Goal: Transaction & Acquisition: Download file/media

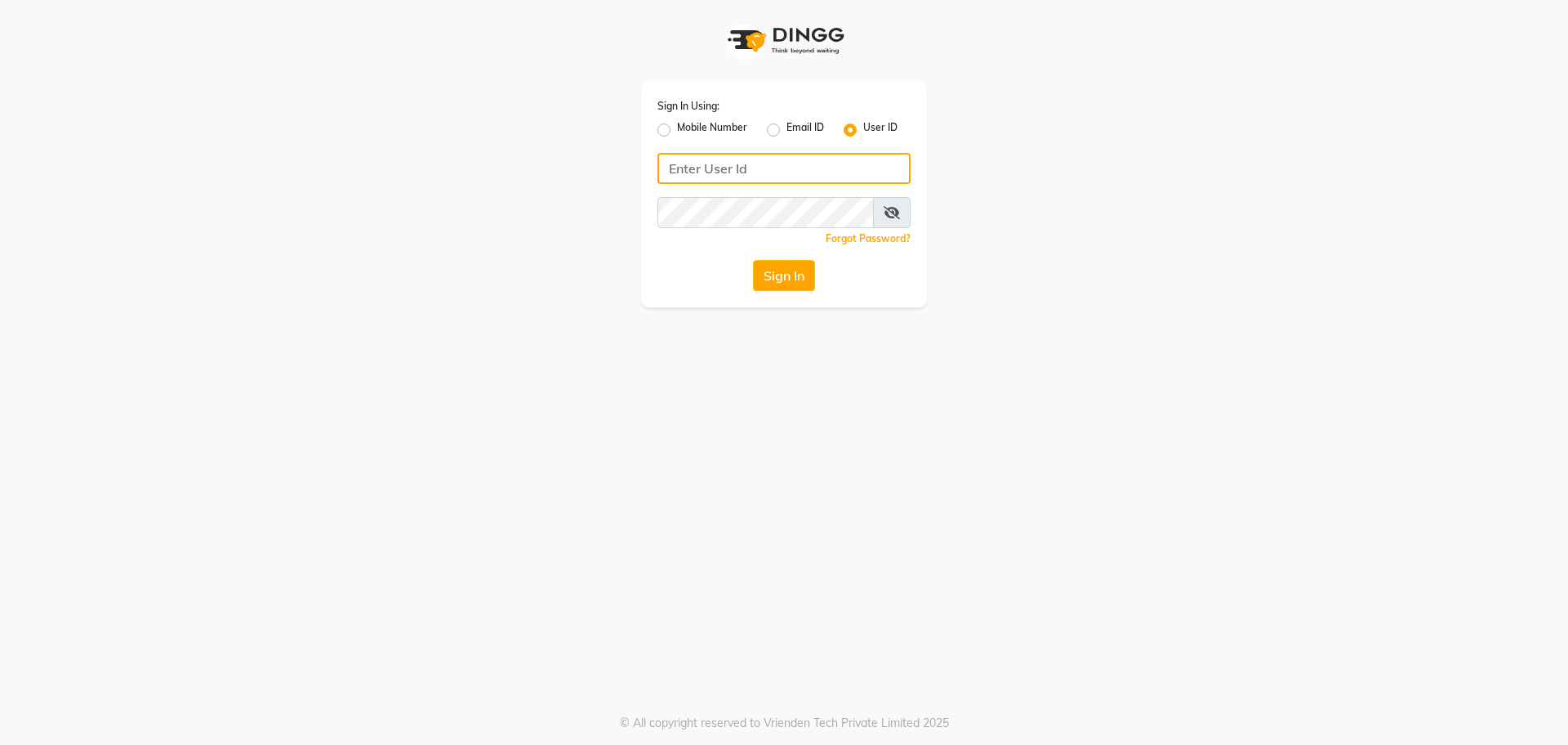
type input "9289324949"
click at [677, 132] on label "Mobile Number" at bounding box center [712, 130] width 70 height 20
click at [677, 131] on input "Mobile Number" at bounding box center [683, 125] width 11 height 11
radio input "true"
radio input "false"
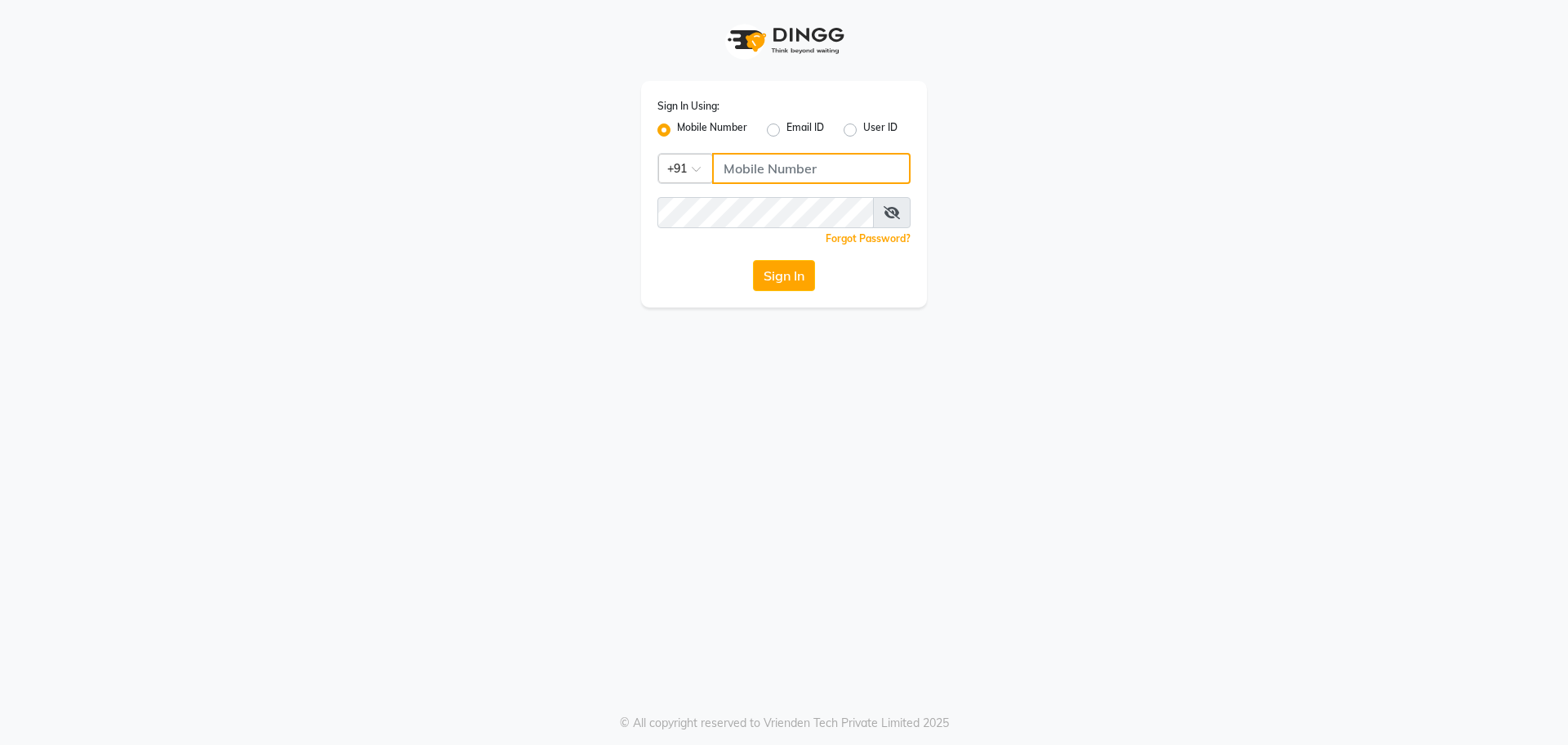
click at [759, 157] on input "Username" at bounding box center [811, 168] width 199 height 31
type input "9289324949"
click at [781, 280] on button "Sign In" at bounding box center [784, 275] width 62 height 31
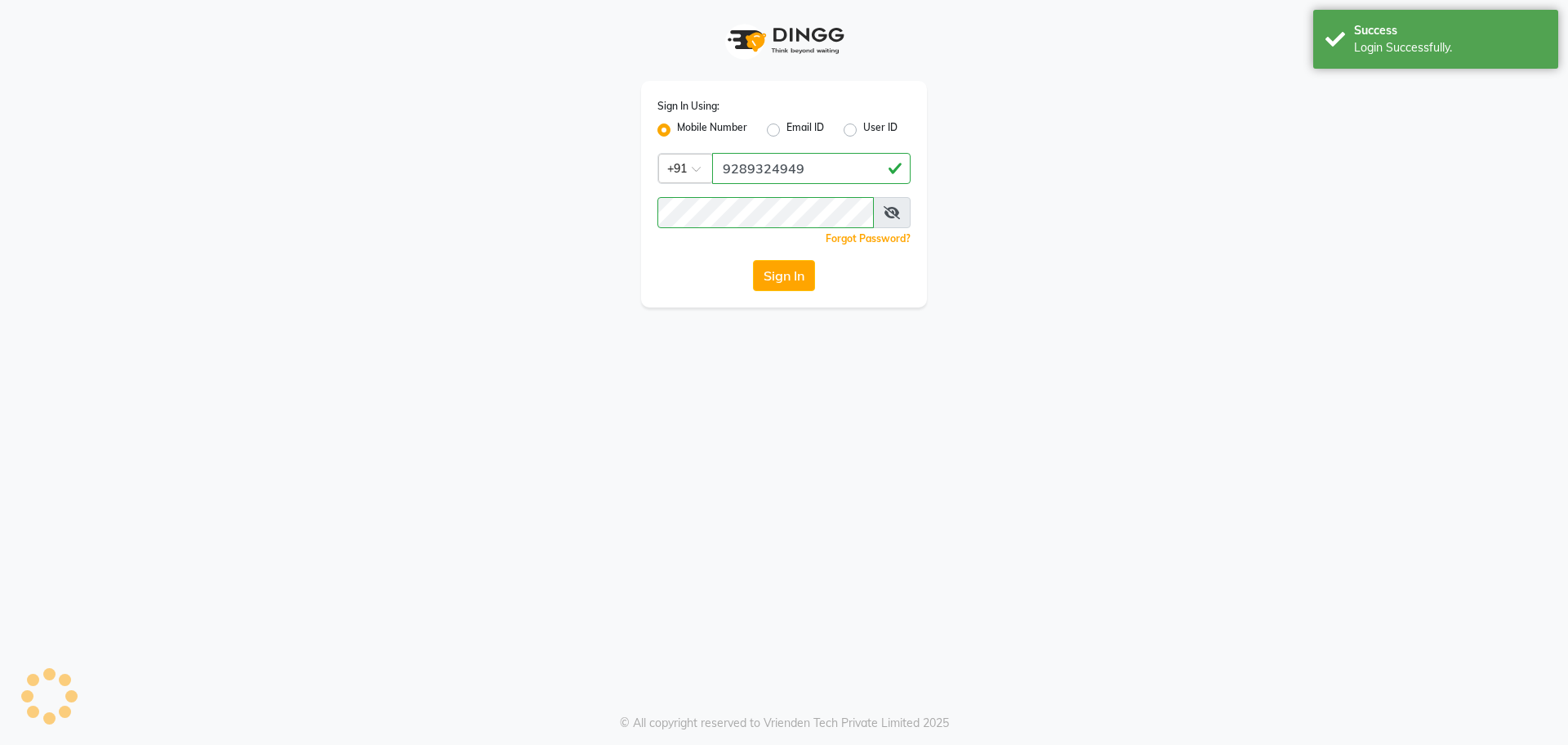
select select "service"
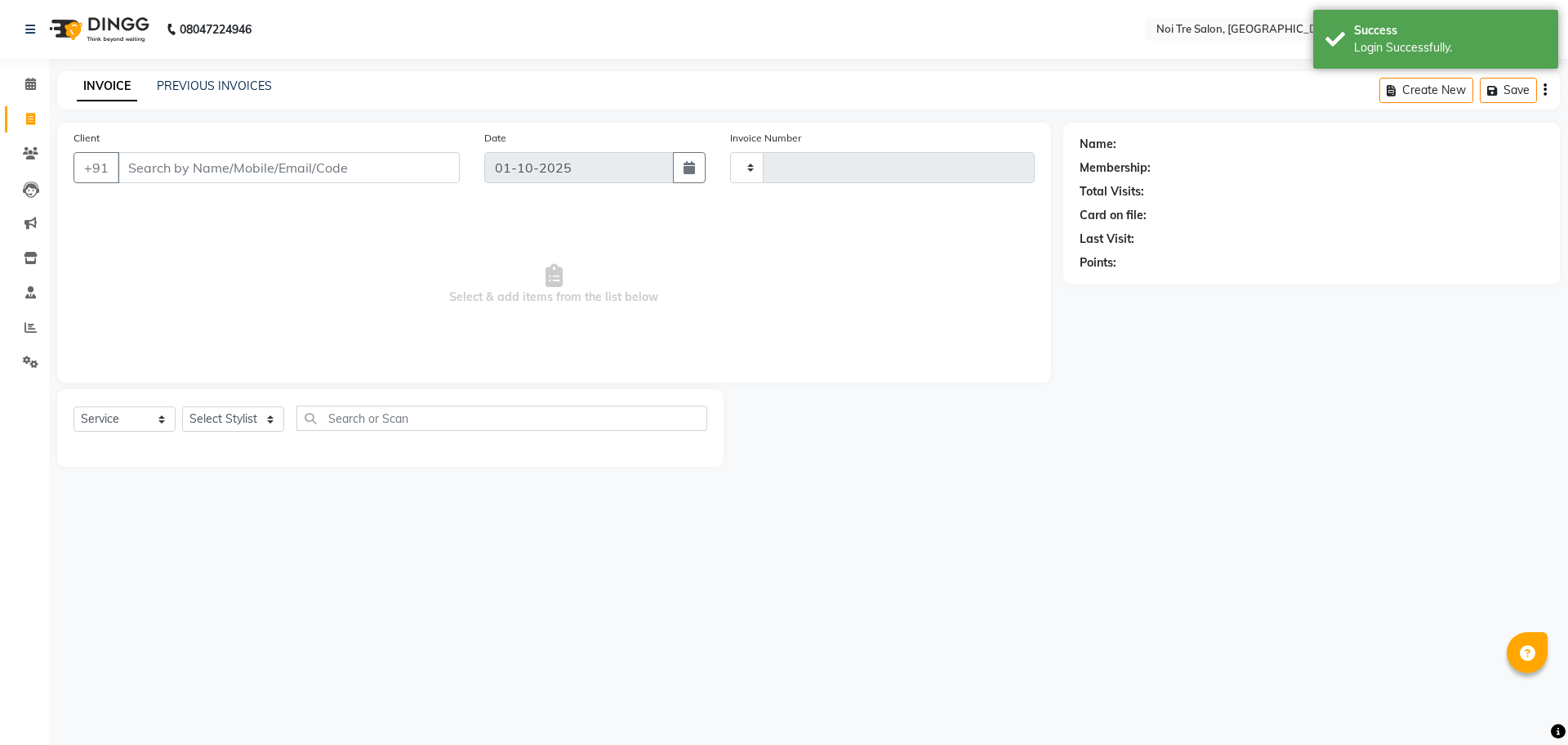
select select "en"
type input "3224"
select select "3710"
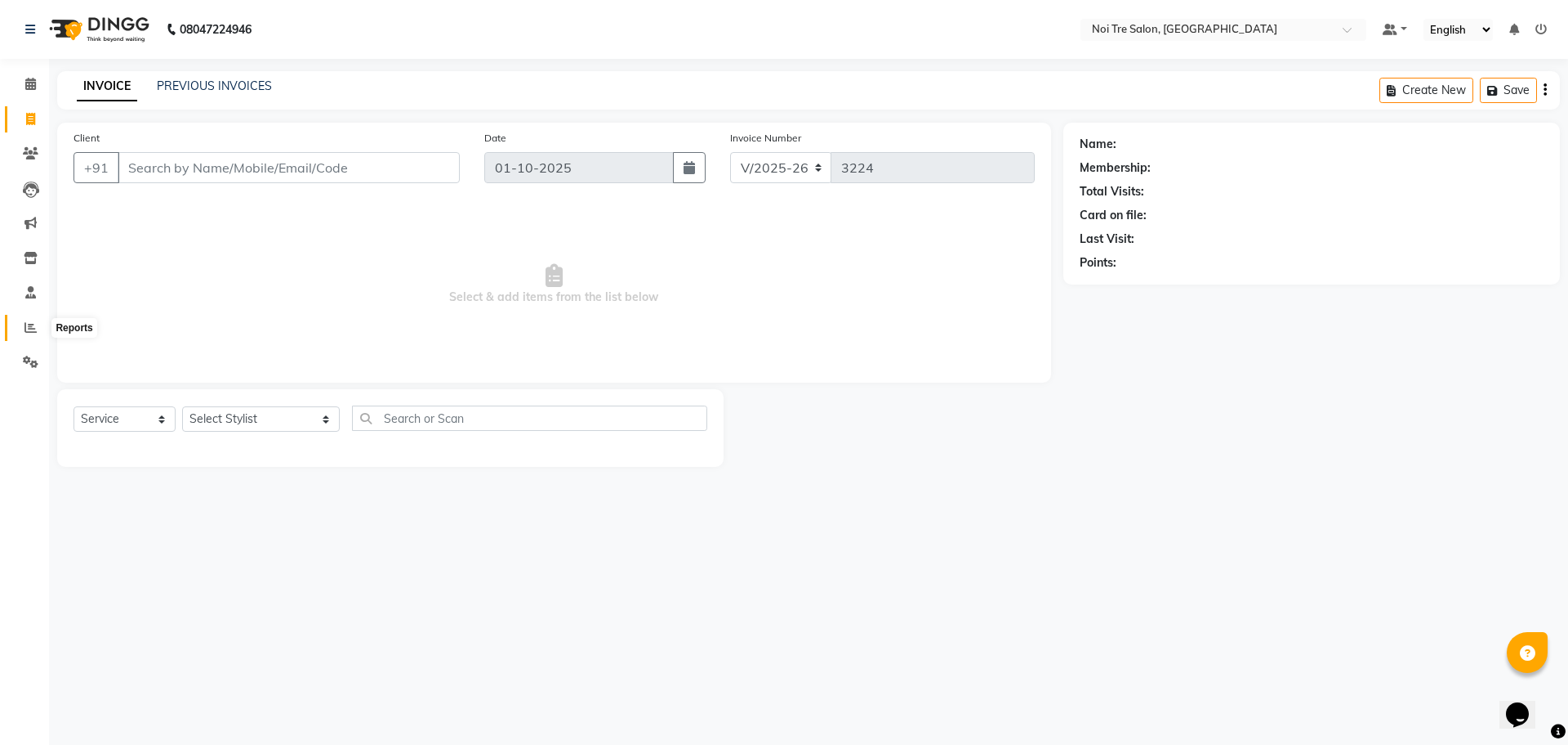
drag, startPoint x: 29, startPoint y: 332, endPoint x: 91, endPoint y: 323, distance: 62.6
click at [29, 332] on icon at bounding box center [31, 328] width 13 height 13
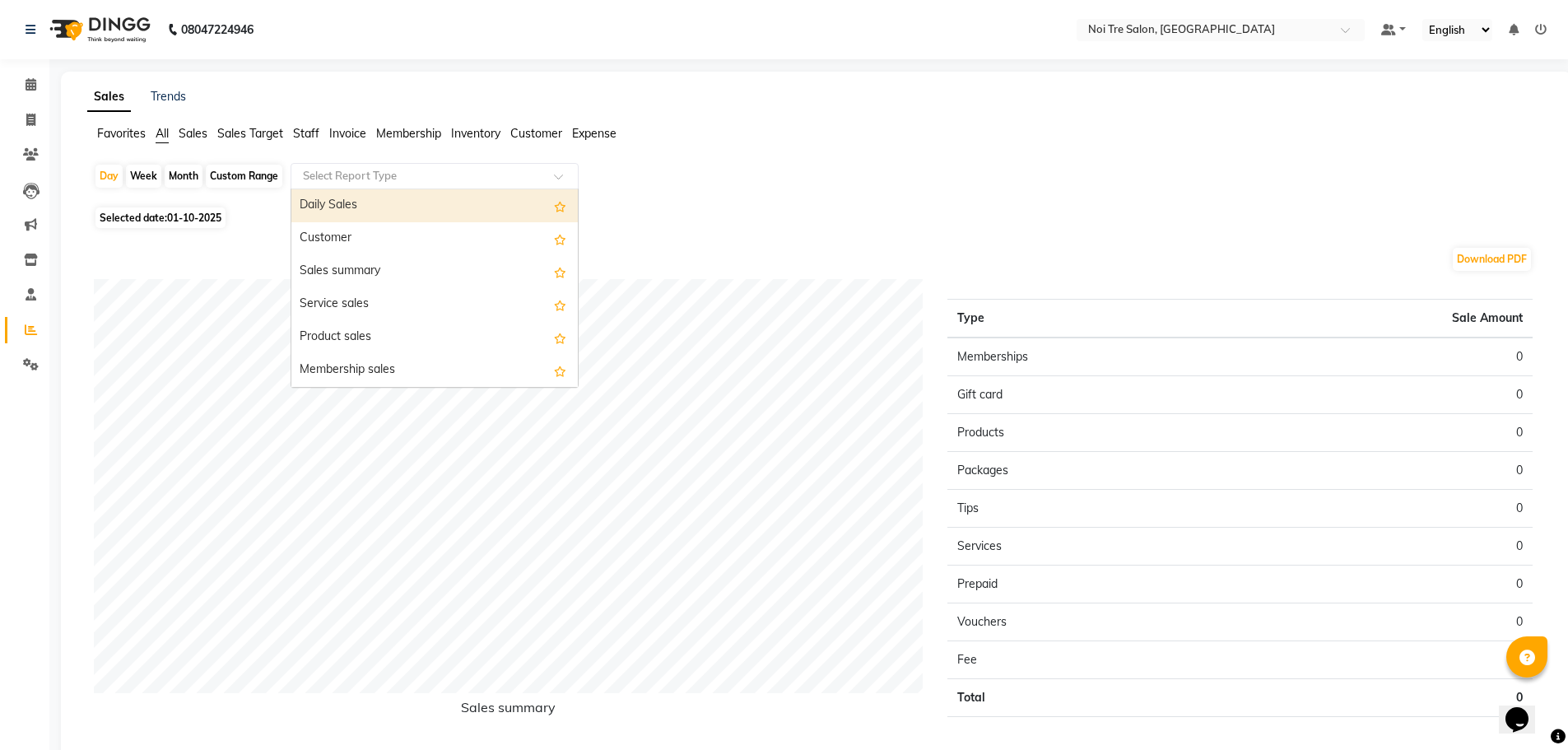
click at [502, 177] on input "text" at bounding box center [418, 176] width 237 height 16
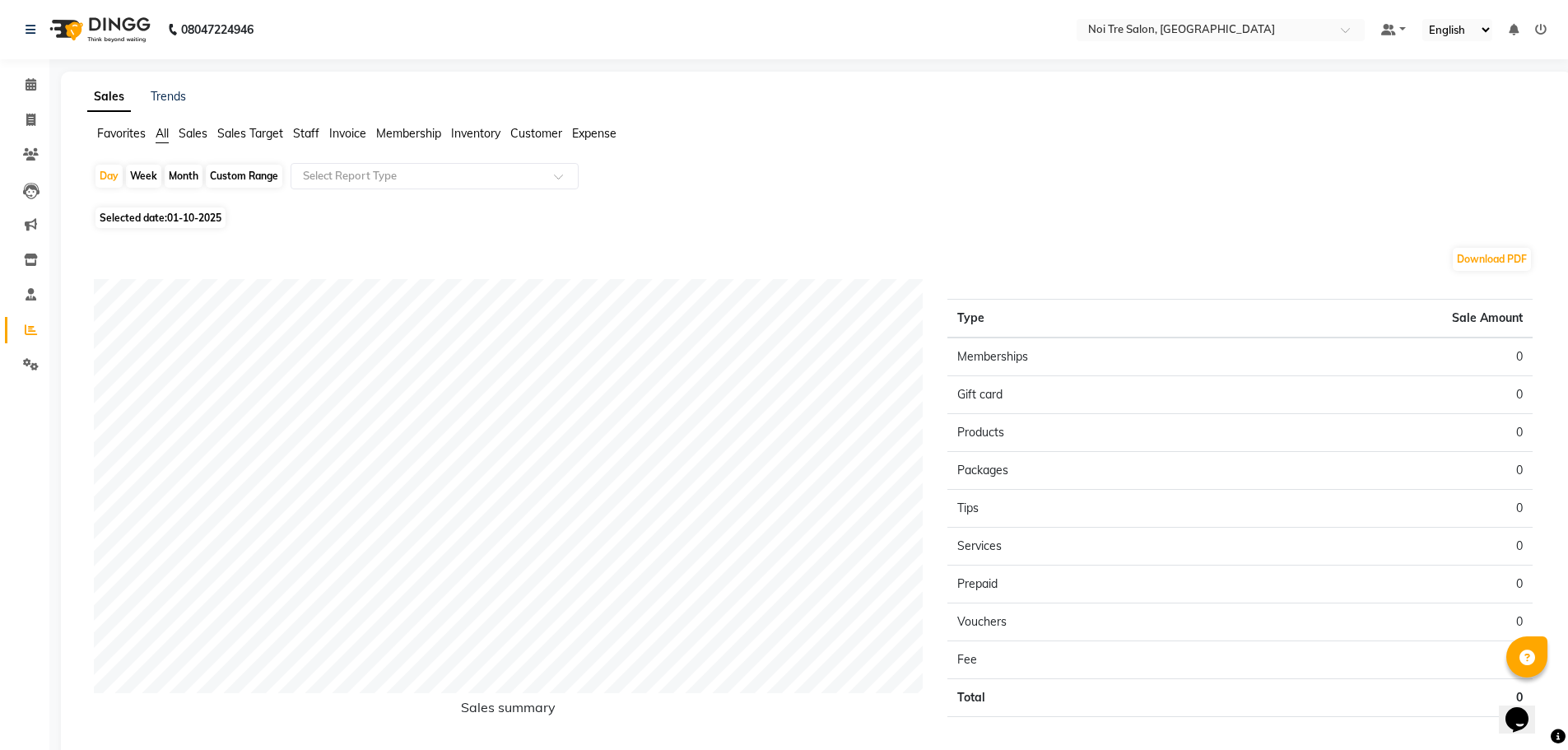
click at [145, 212] on span "Selected date: [DATE]" at bounding box center [160, 217] width 130 height 21
select select "10"
select select "2025"
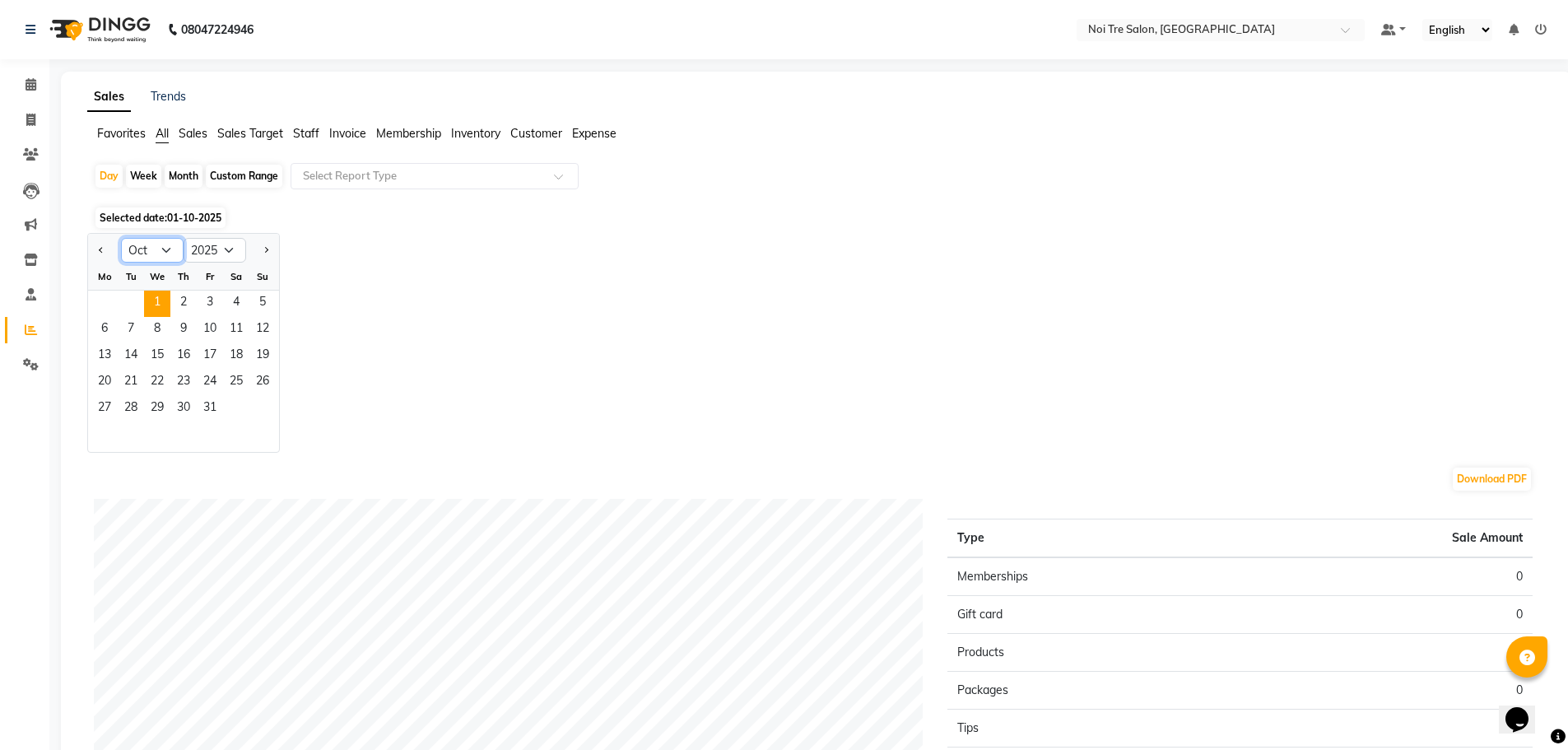
click at [171, 250] on select "Jan Feb Mar Apr May Jun [DATE] Aug Sep Oct Nov Dec" at bounding box center [152, 249] width 62 height 25
select select "9"
click at [121, 238] on select "Jan Feb Mar Apr May Jun [DATE] Aug Sep Oct Nov Dec" at bounding box center [152, 249] width 62 height 25
click at [105, 404] on span "29" at bounding box center [104, 408] width 26 height 26
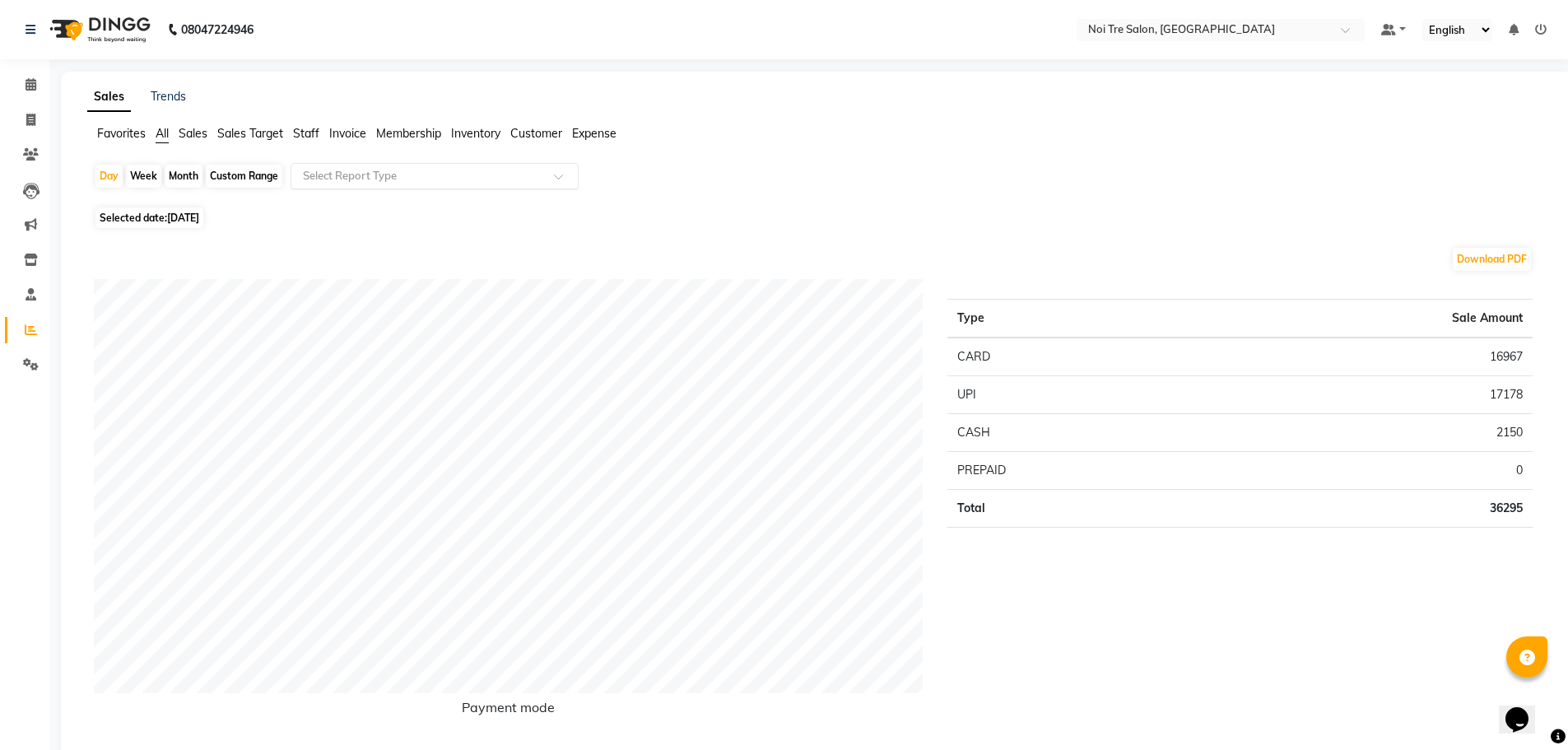
click at [321, 171] on input "text" at bounding box center [418, 176] width 237 height 16
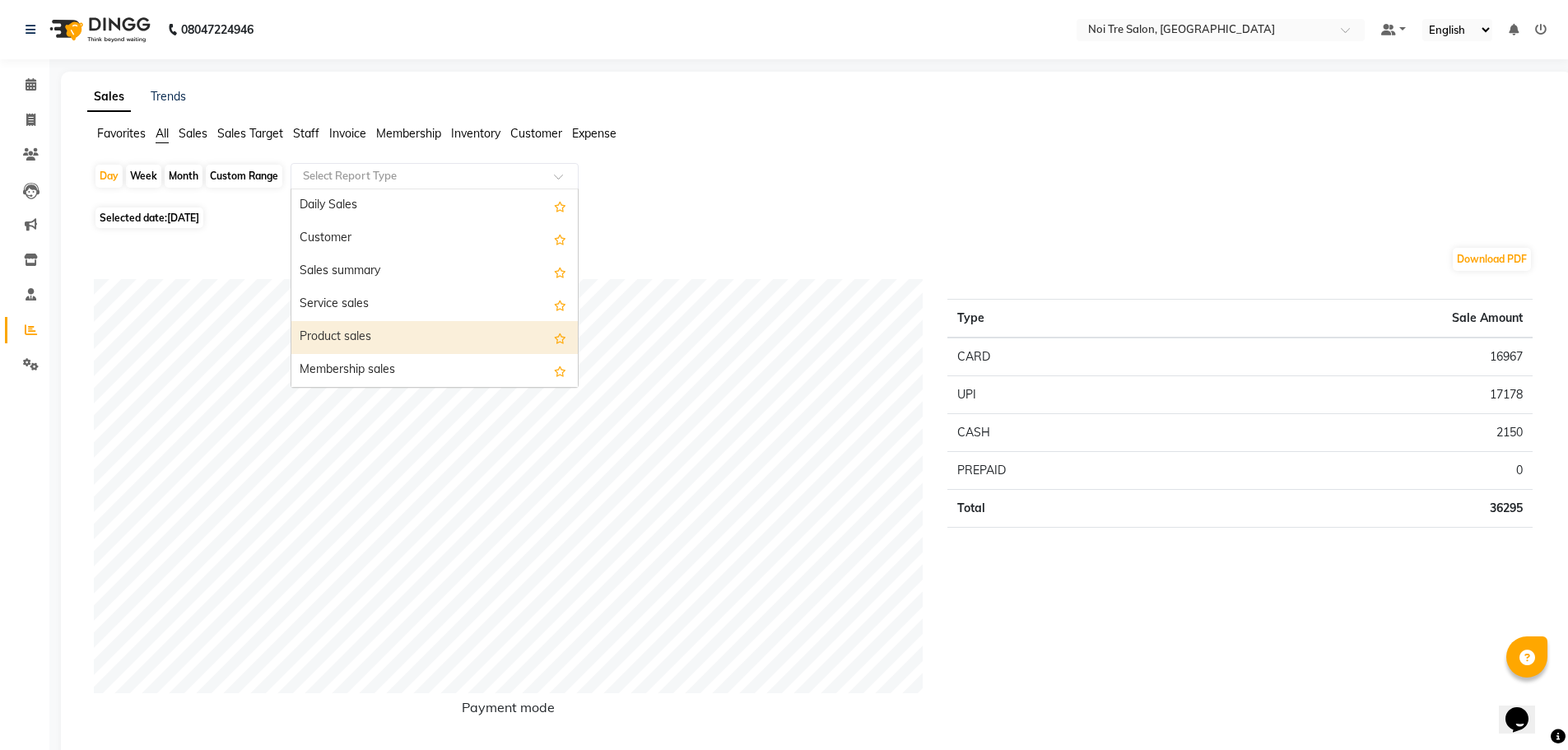
click at [334, 328] on div "Product sales" at bounding box center [434, 337] width 286 height 33
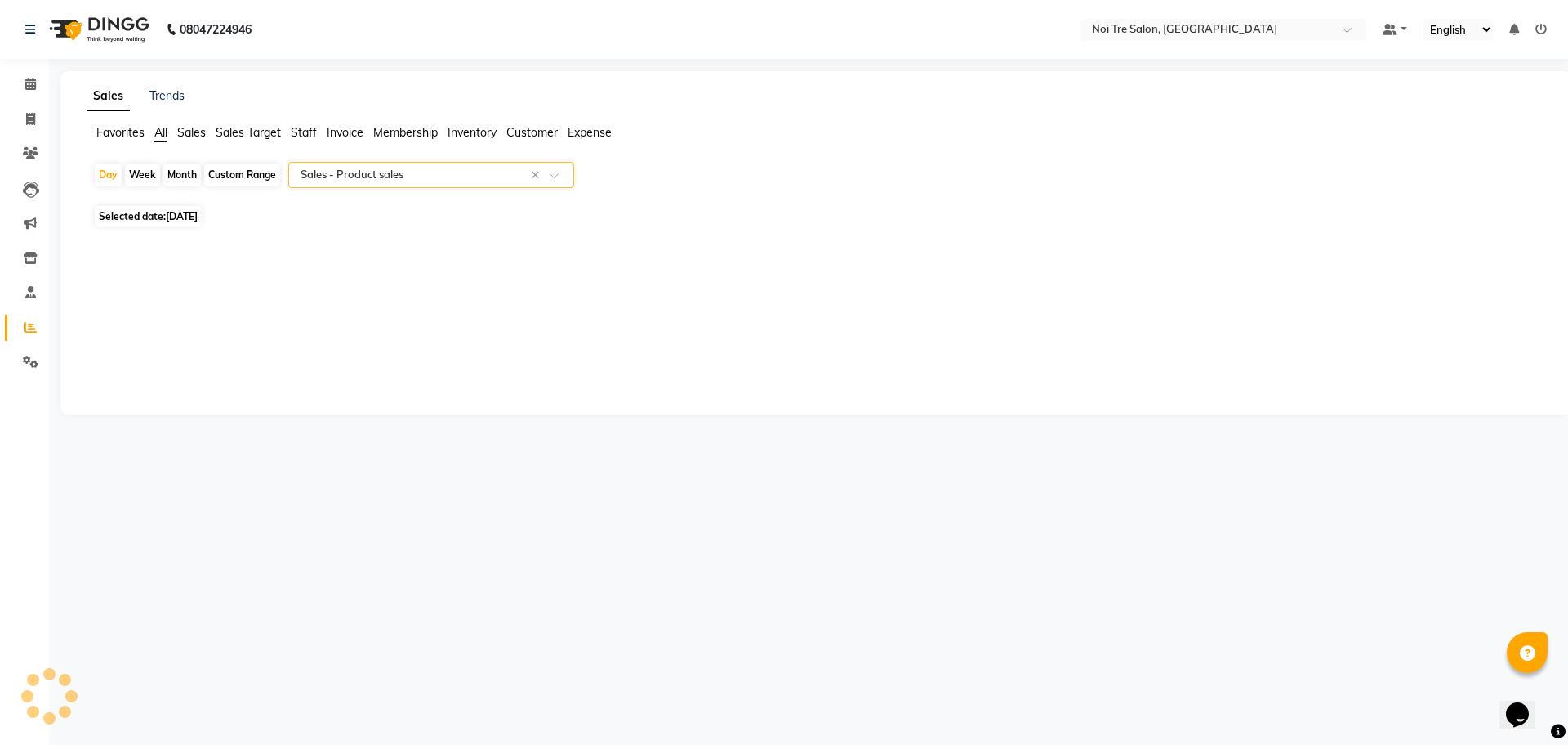
select select "full_report"
select select "csv"
click at [169, 219] on span "[DATE]" at bounding box center [181, 216] width 32 height 13
select select "9"
select select "2025"
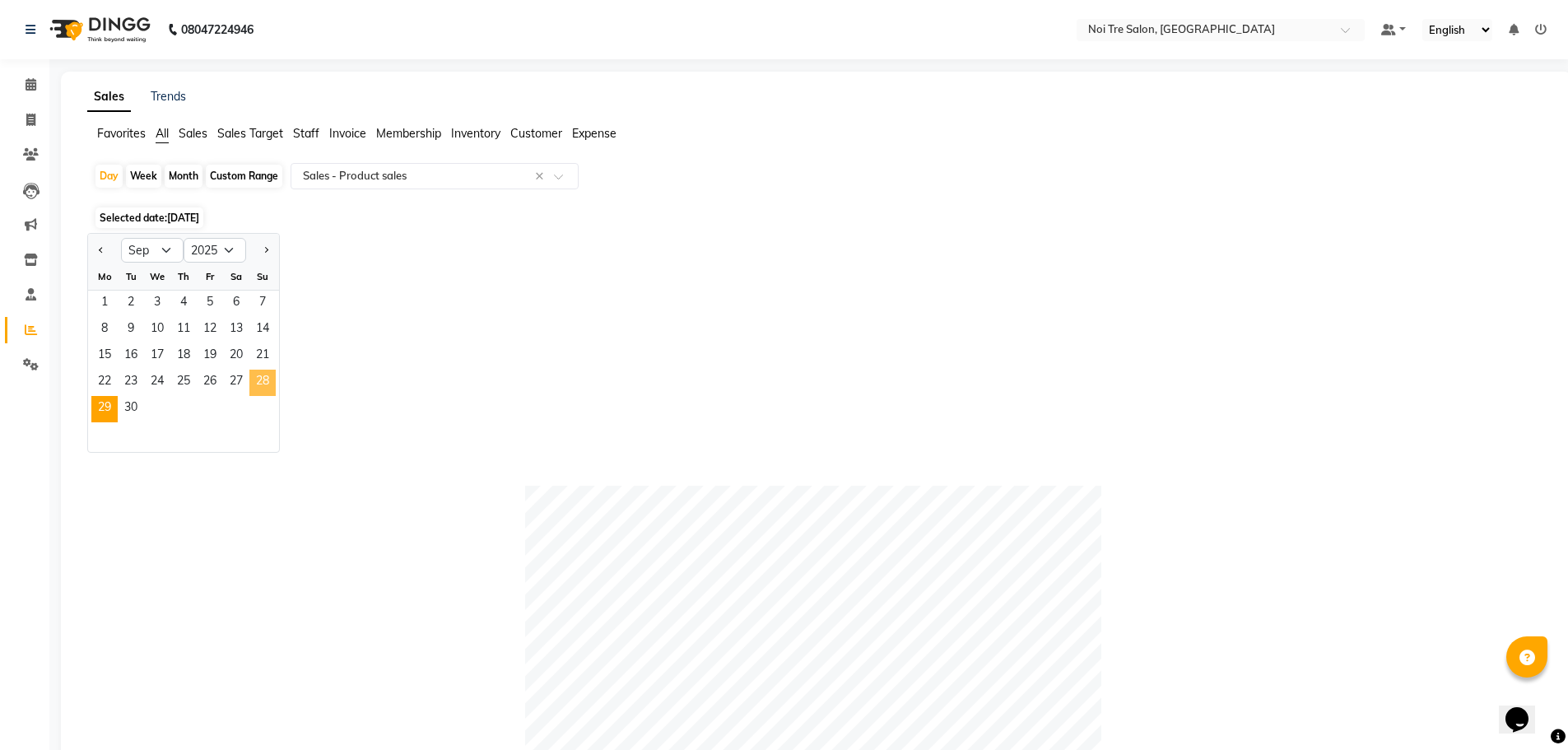
drag, startPoint x: 258, startPoint y: 377, endPoint x: 260, endPoint y: 401, distance: 24.1
click at [260, 377] on span "28" at bounding box center [262, 382] width 26 height 26
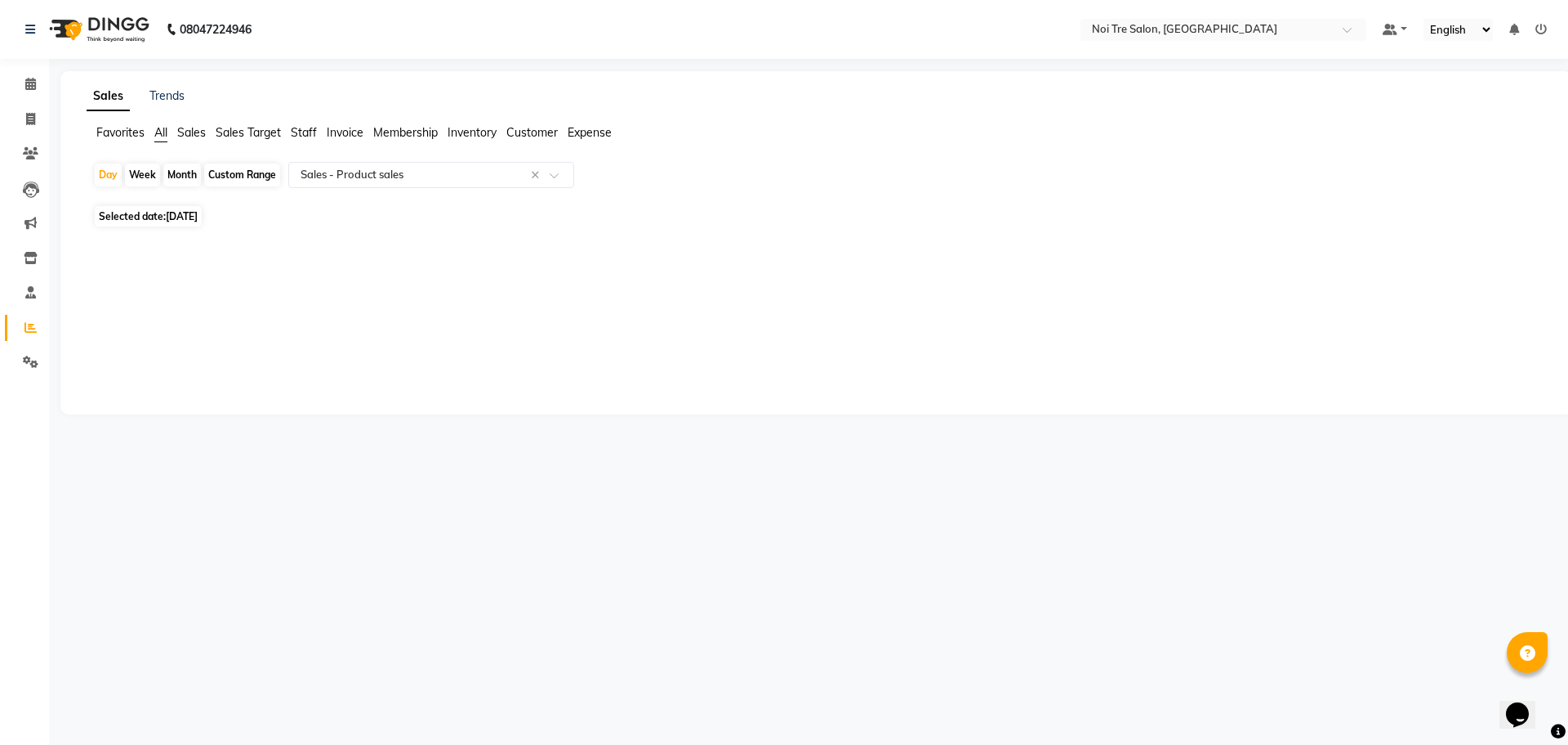
click at [184, 218] on span "[DATE]" at bounding box center [181, 216] width 32 height 13
select select "9"
select select "2025"
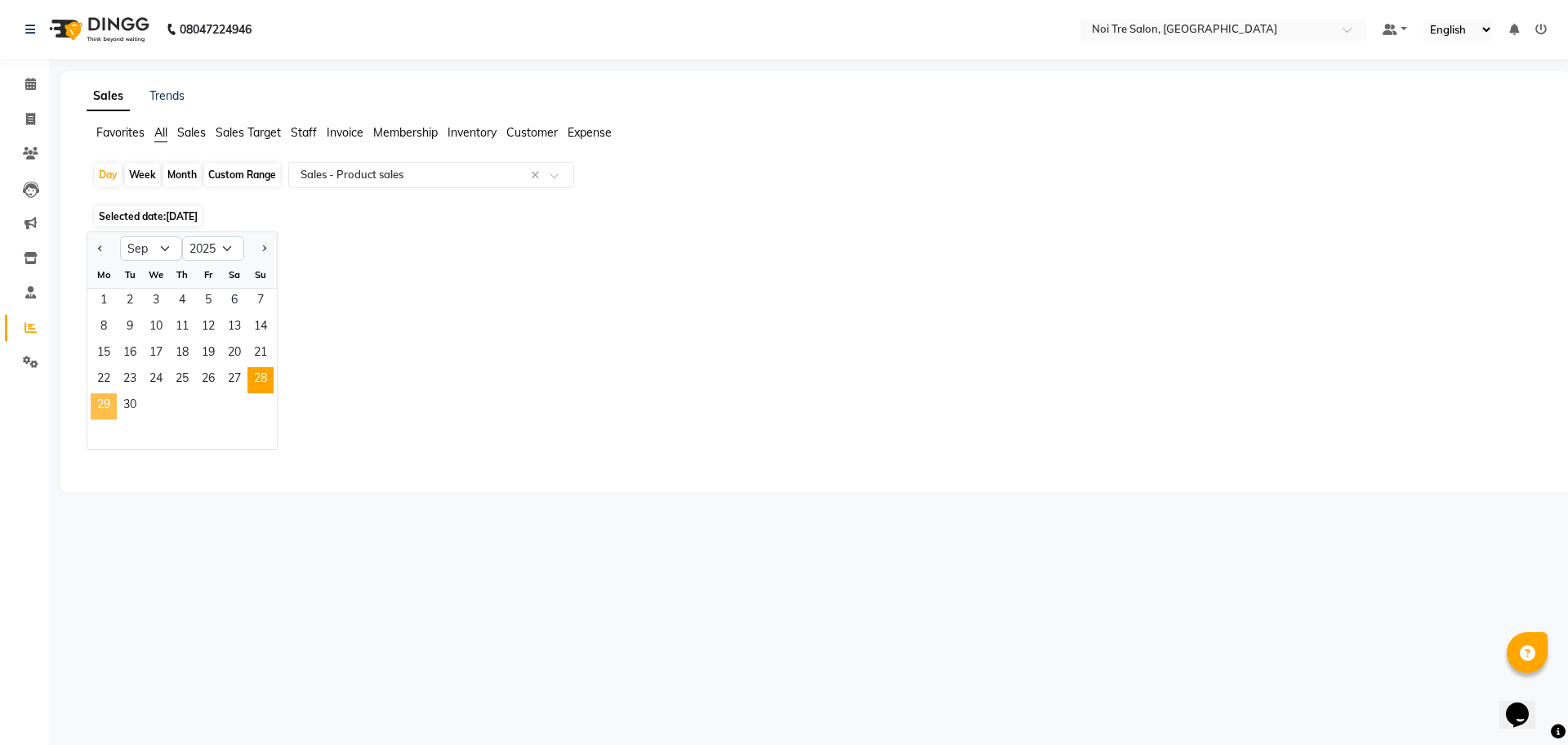
click at [104, 398] on span "29" at bounding box center [103, 406] width 26 height 26
select select "full_report"
select select "csv"
